Goal: Task Accomplishment & Management: Use online tool/utility

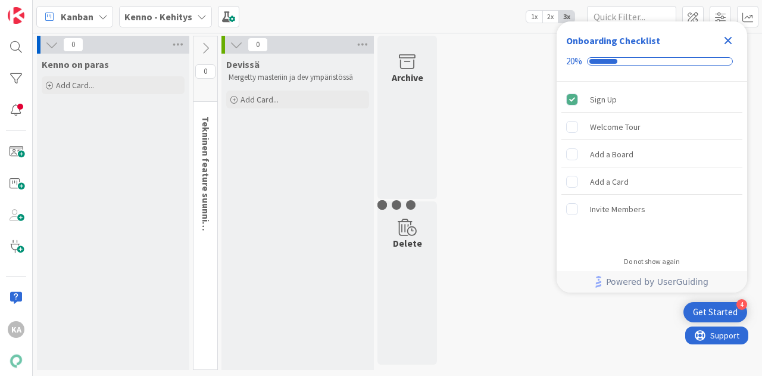
click at [544, 63] on div "0 Kenno on paras Add Card... 0 Tekninen feature suunnittelu ja toteutus 0 Devis…" at bounding box center [397, 206] width 725 height 340
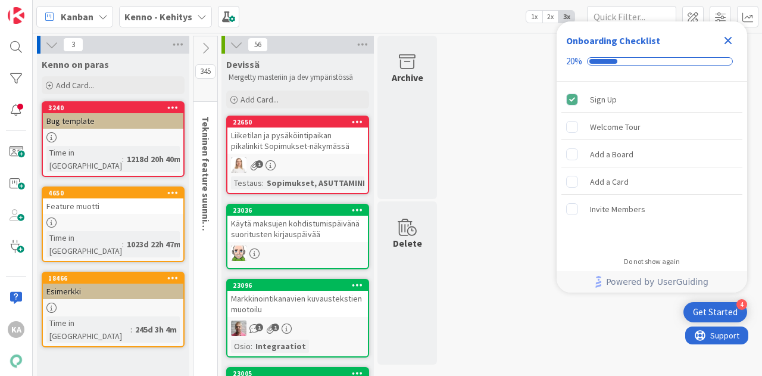
click at [729, 45] on icon "Close Checklist" at bounding box center [728, 40] width 14 height 14
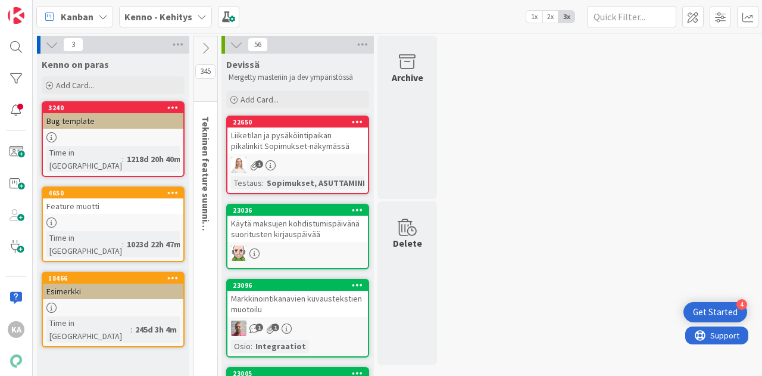
click at [208, 46] on icon at bounding box center [205, 48] width 13 height 13
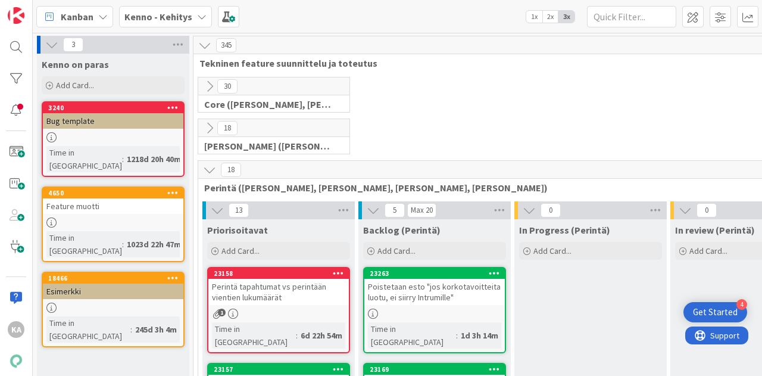
click at [47, 40] on icon at bounding box center [51, 44] width 13 height 13
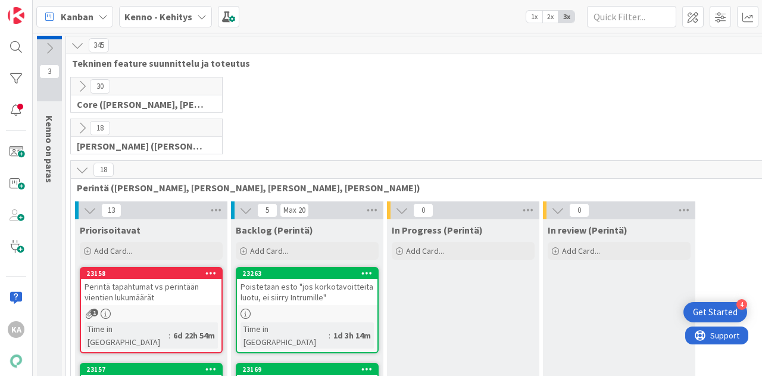
click at [47, 42] on icon at bounding box center [49, 48] width 13 height 13
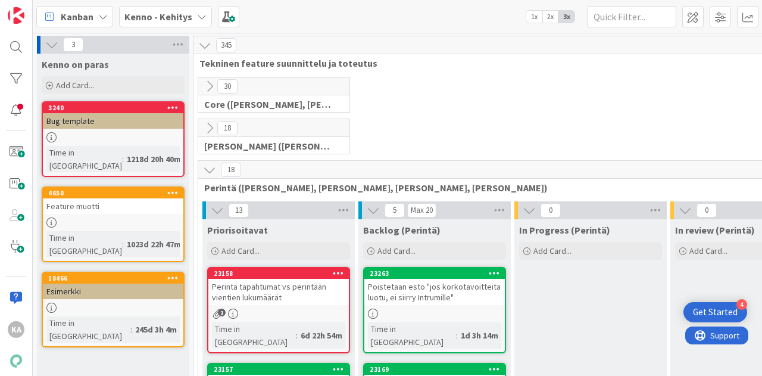
click at [205, 41] on icon at bounding box center [204, 45] width 13 height 13
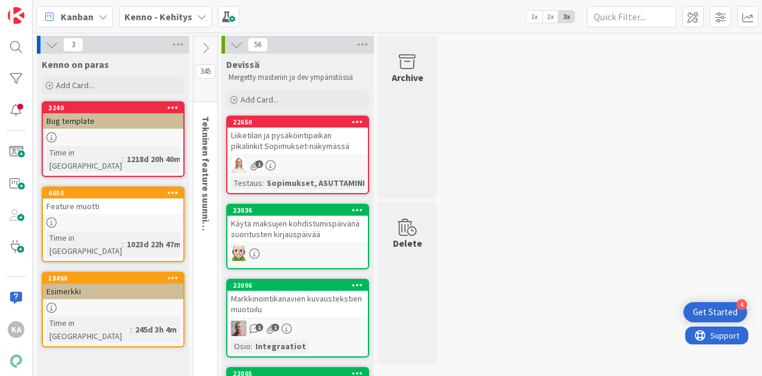
click at [205, 43] on icon at bounding box center [205, 48] width 13 height 13
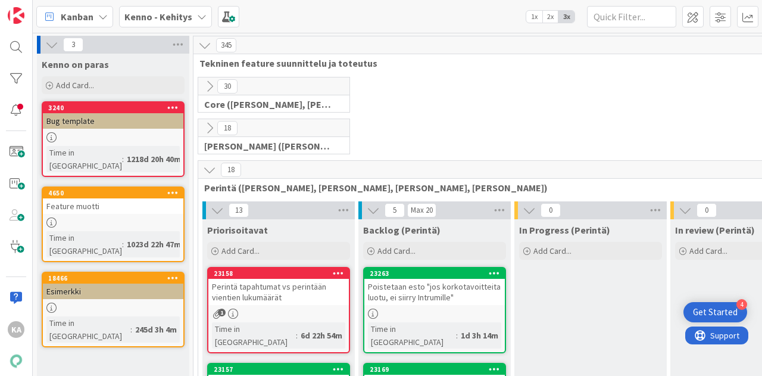
click at [162, 11] on b "Kenno - Kehitys" at bounding box center [158, 17] width 68 height 12
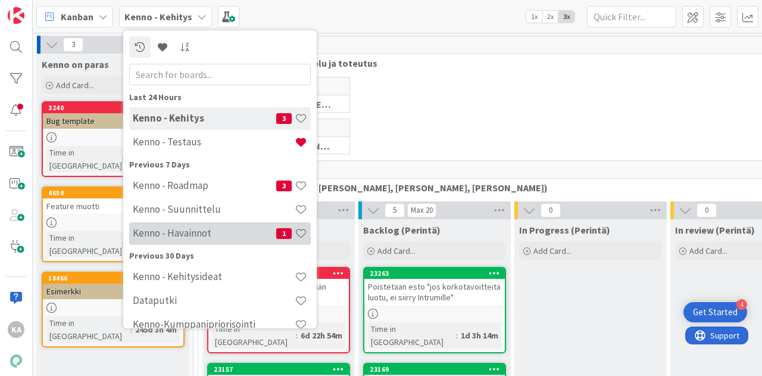
click at [220, 233] on h4 "Kenno - Havainnot" at bounding box center [204, 233] width 143 height 12
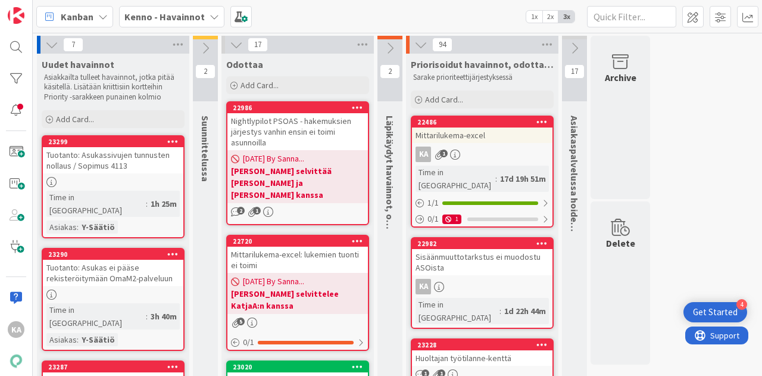
click at [495, 144] on link "22486 Mittarilukema-excel KA 1 Time in [GEOGRAPHIC_DATA] : 17d 19h 51m 1 / 1 0 …" at bounding box center [482, 171] width 143 height 112
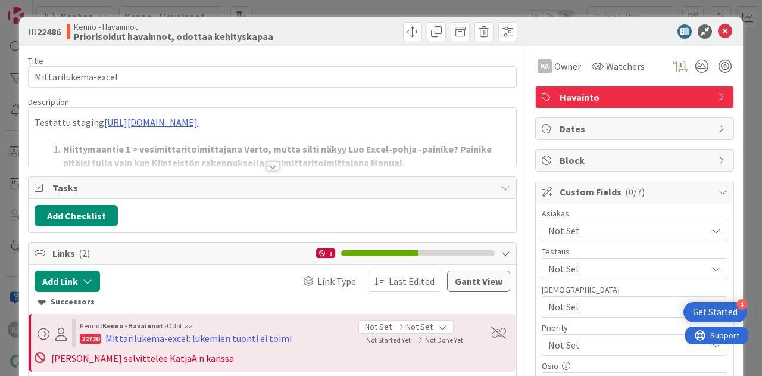
click at [266, 168] on div at bounding box center [272, 166] width 13 height 10
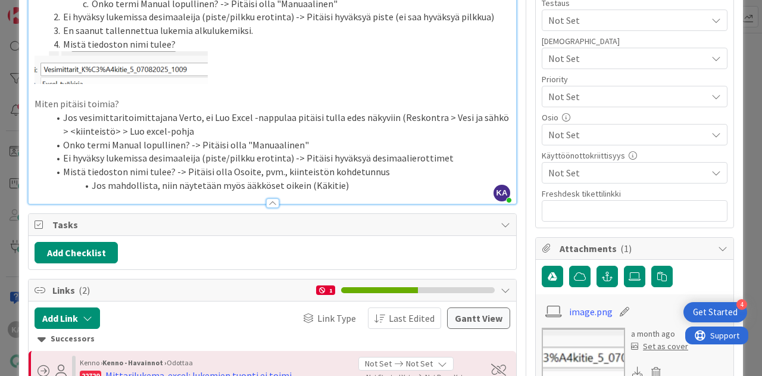
scroll to position [249, 0]
click at [326, 143] on li "Onko termi Manual lopullinen? -> Pitäisi olla "Manuaalinen"" at bounding box center [279, 145] width 461 height 14
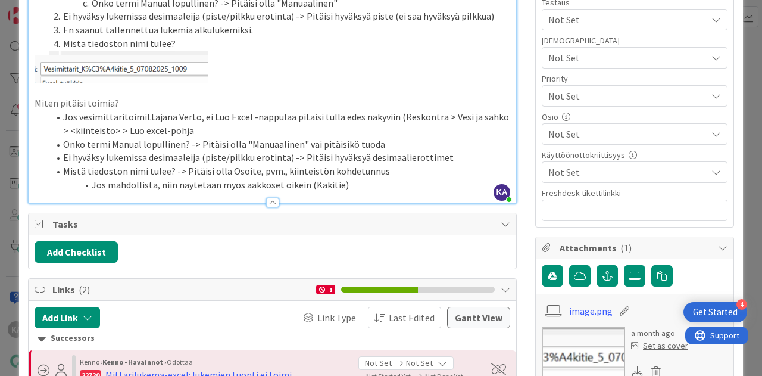
click at [326, 143] on li "Onko termi Manual lopullinen? -> Pitäisi olla "Manuaalinen" vai pitäisikö tuoda" at bounding box center [279, 145] width 461 height 14
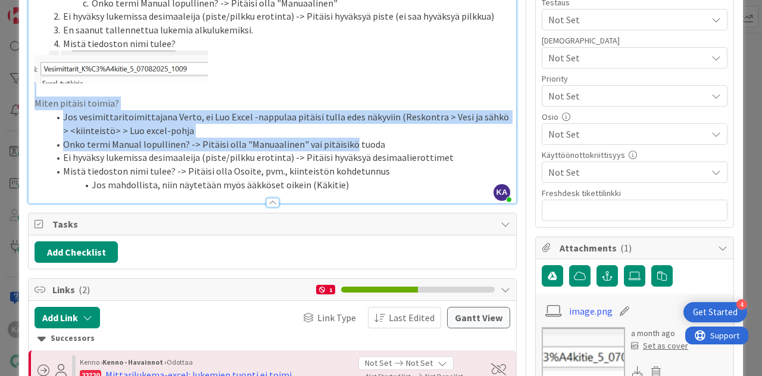
drag, startPoint x: 326, startPoint y: 143, endPoint x: 232, endPoint y: 84, distance: 111.0
click at [232, 84] on div "Testattu staging [URL][DOMAIN_NAME] Niittymaantie 1 > vesimittaritoimittajana V…" at bounding box center [273, 44] width 488 height 317
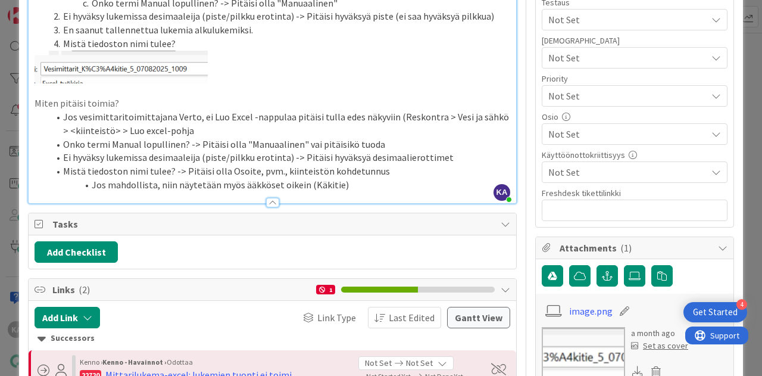
click at [286, 80] on p at bounding box center [273, 67] width 476 height 33
click at [381, 144] on li "Onko termi Manual lopullinen? -> Pitäisi olla "Manuaalinen" vai pitäisikö tuoda" at bounding box center [279, 145] width 461 height 14
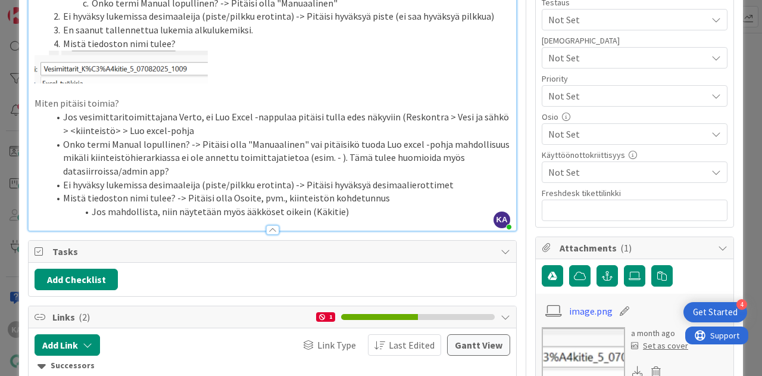
scroll to position [0, 0]
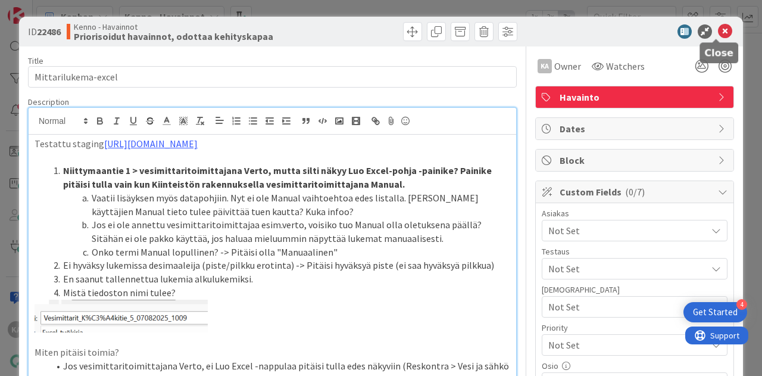
click at [718, 30] on icon at bounding box center [725, 31] width 14 height 14
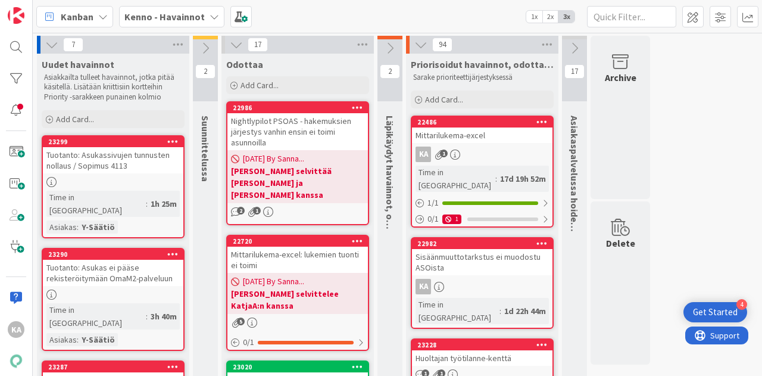
click at [717, 30] on div "Kanban Kenno - Havainnot 1x 2x 3x" at bounding box center [397, 16] width 729 height 33
